Goal: Entertainment & Leisure: Consume media (video, audio)

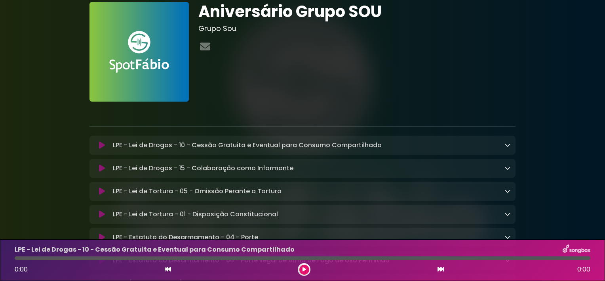
click at [99, 145] on icon at bounding box center [102, 145] width 6 height 8
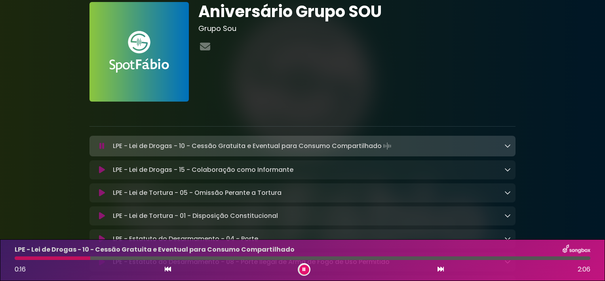
click at [509, 147] on icon at bounding box center [508, 145] width 6 height 6
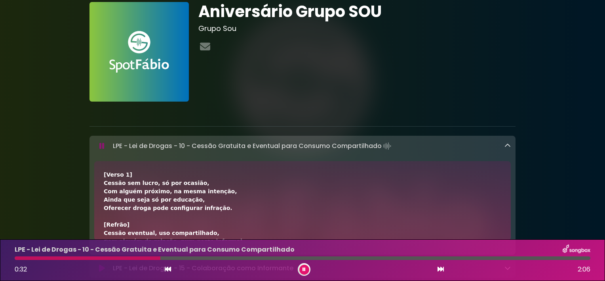
click at [605, 193] on html "× Aniversário Grupo SOU Grupo Sou" at bounding box center [302, 140] width 605 height 281
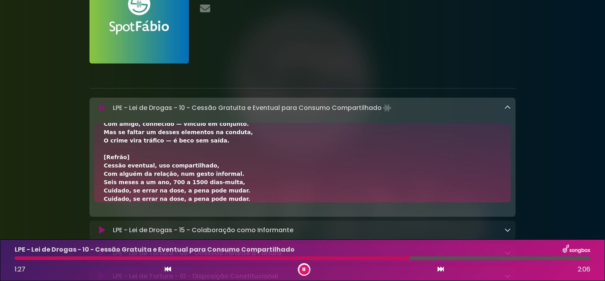
scroll to position [65, 0]
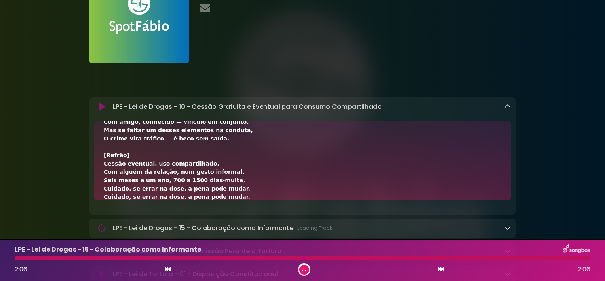
click at [506, 228] on icon at bounding box center [508, 227] width 6 height 6
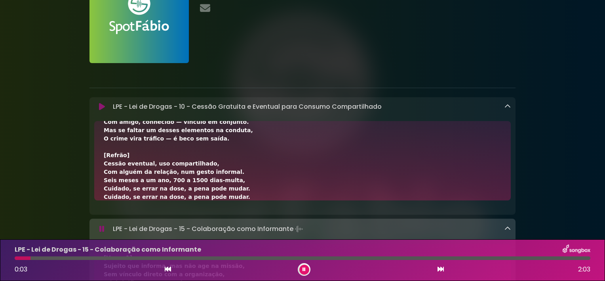
click at [504, 103] on div "LPE - Lei de Drogas - 10 - Cessão Gratuita e Eventual para Consumo Compartilhad…" at bounding box center [310, 107] width 401 height 10
click at [508, 106] on icon at bounding box center [508, 106] width 6 height 6
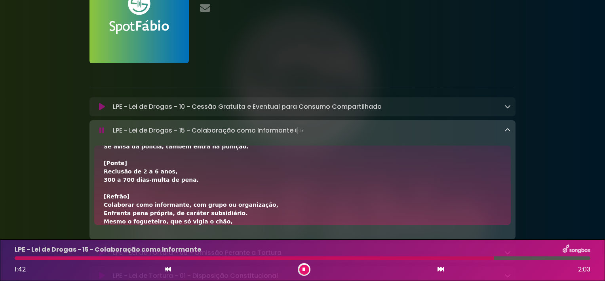
scroll to position [204, 0]
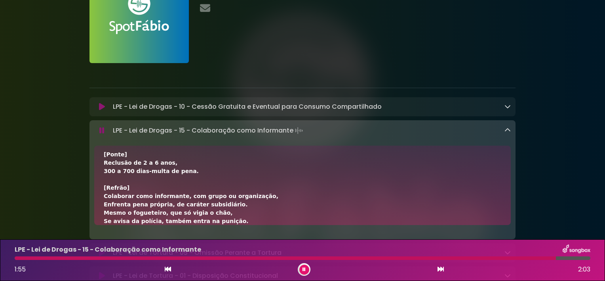
click at [507, 131] on icon at bounding box center [508, 130] width 6 height 6
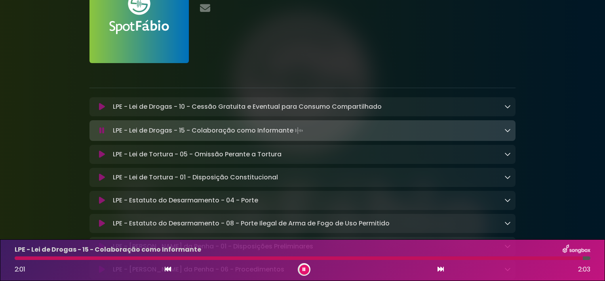
click at [510, 154] on icon at bounding box center [508, 154] width 6 height 6
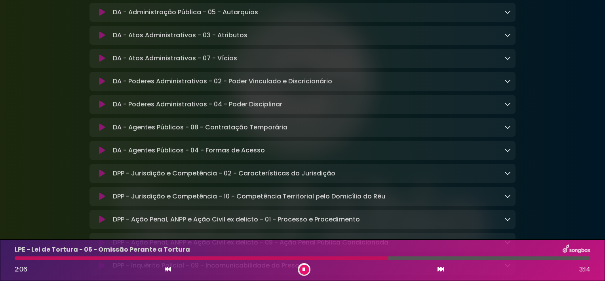
scroll to position [903, 0]
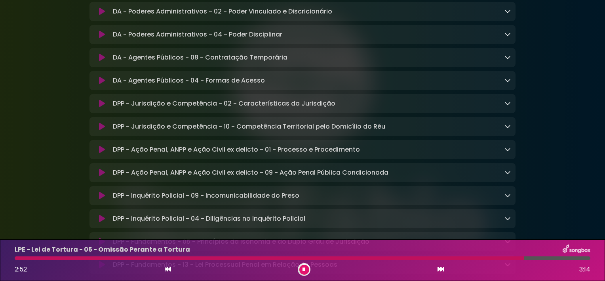
click at [301, 269] on button at bounding box center [305, 269] width 10 height 10
